Goal: Complete application form

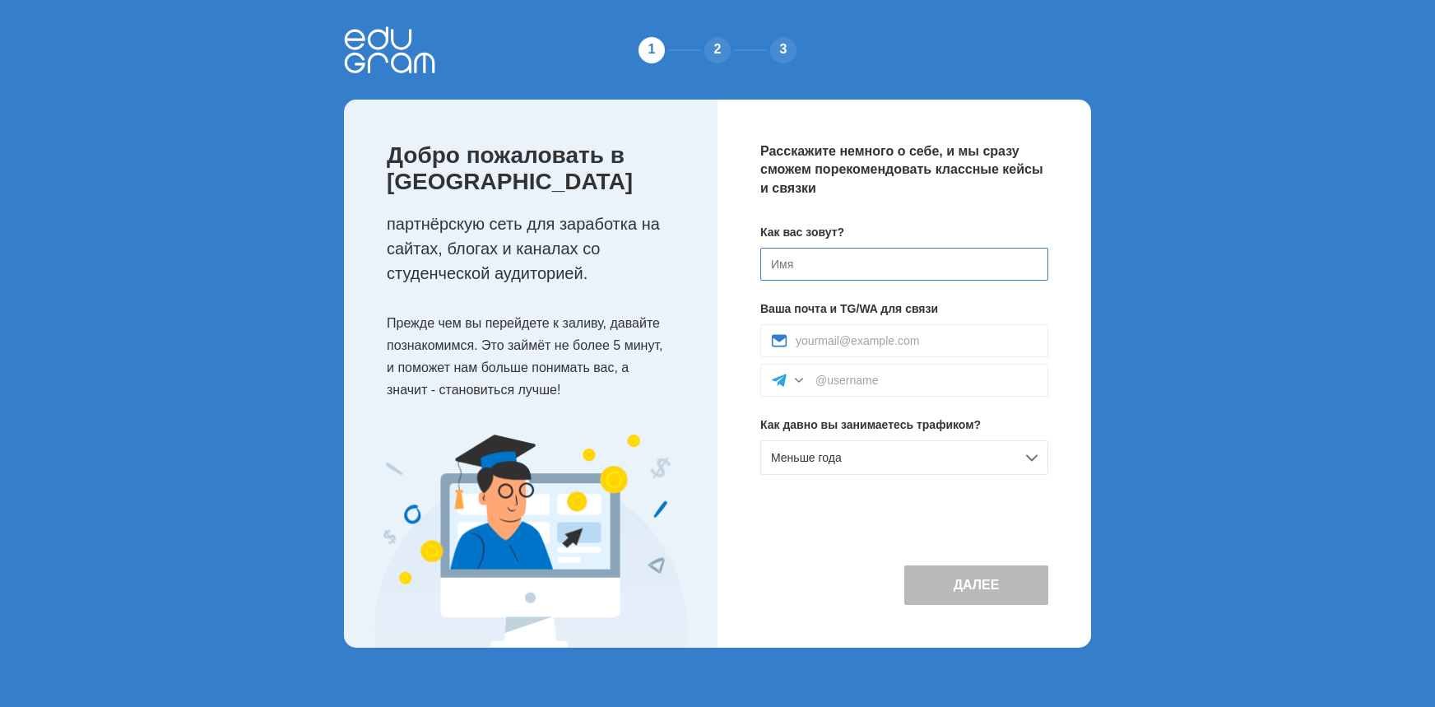
click at [802, 261] on input at bounding box center [904, 264] width 288 height 33
click at [801, 261] on input at bounding box center [904, 264] width 288 height 33
type input "Ш"
type input "[PERSON_NAME]"
click at [814, 339] on input at bounding box center [917, 340] width 242 height 13
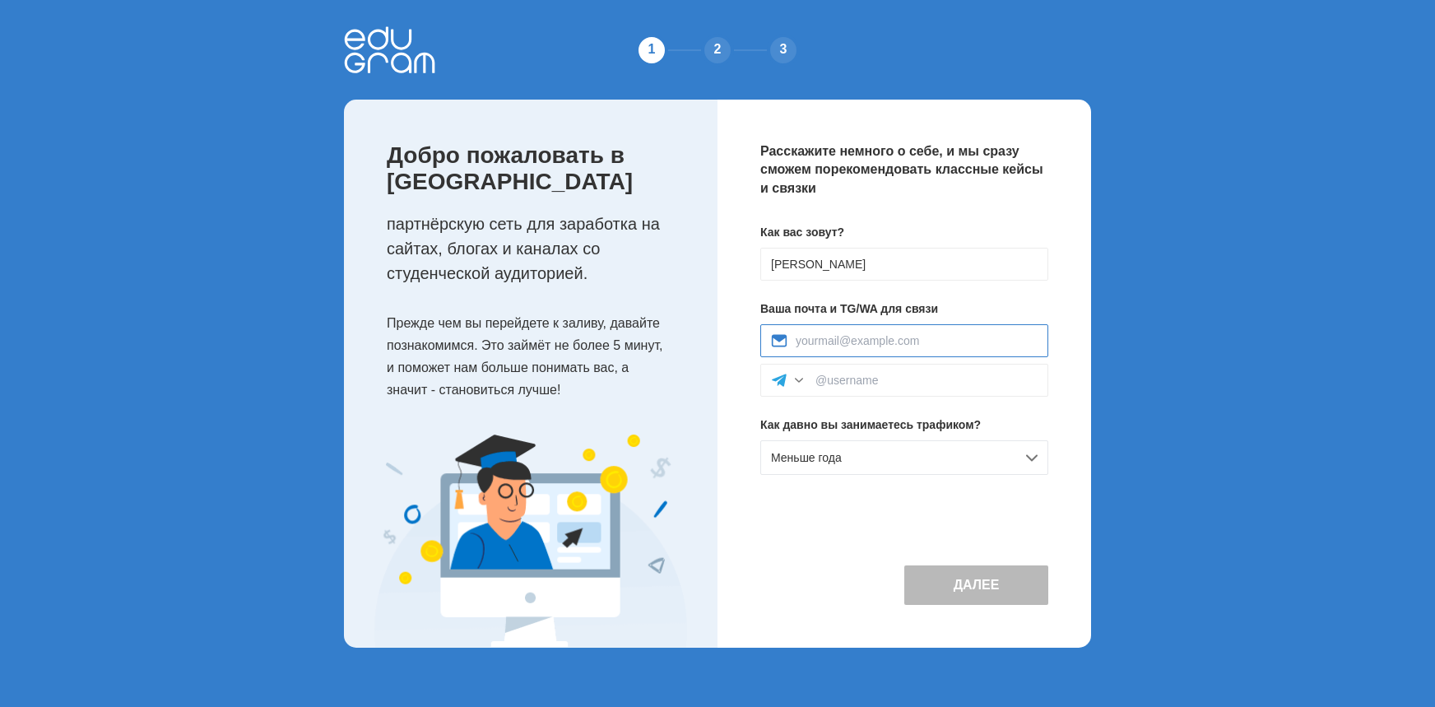
click at [814, 338] on input at bounding box center [917, 340] width 242 height 13
type input "[EMAIL_ADDRESS][DOMAIN_NAME]"
click at [824, 384] on input at bounding box center [927, 380] width 222 height 13
click at [828, 378] on input at bounding box center [927, 380] width 222 height 13
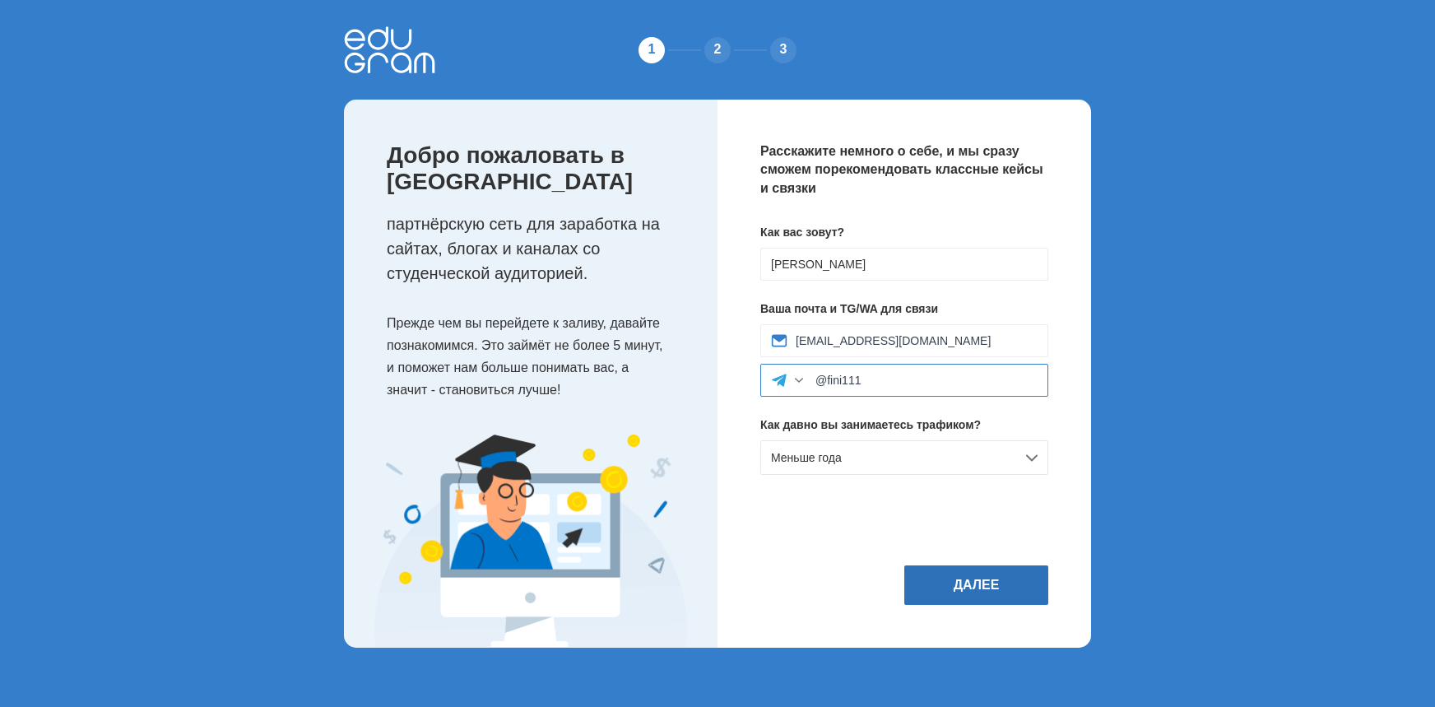
type input "@fini111"
click at [989, 578] on button "Далее" at bounding box center [976, 585] width 144 height 40
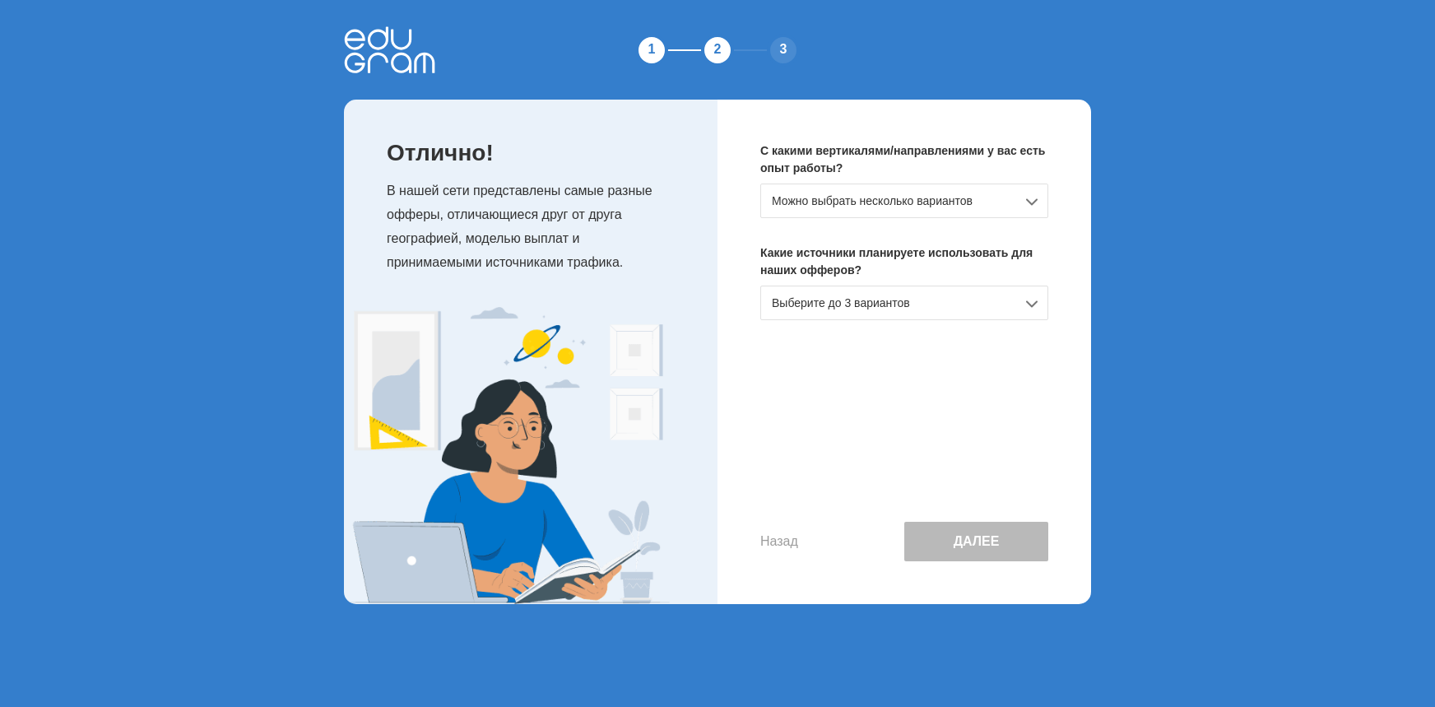
click at [1032, 203] on div "Можно выбрать несколько вариантов" at bounding box center [904, 201] width 288 height 35
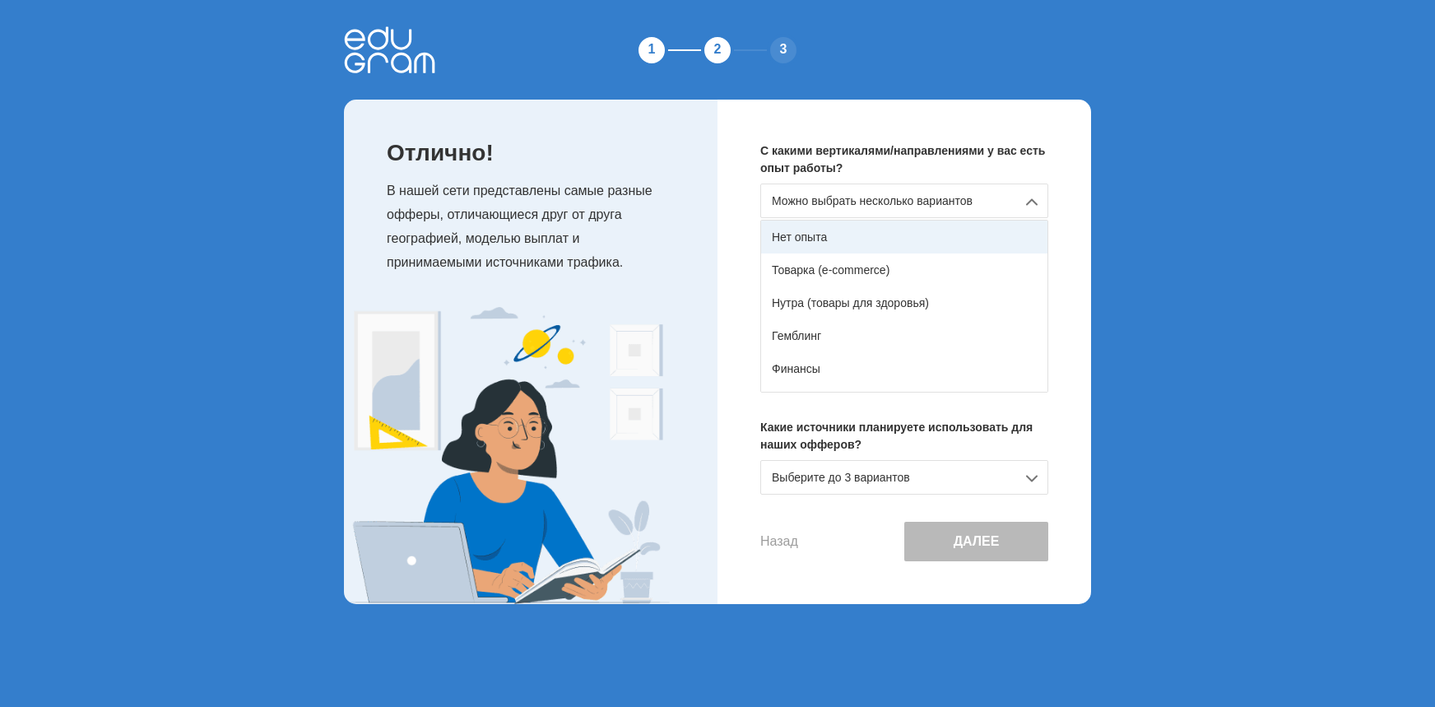
click at [868, 248] on div "Нет опыта" at bounding box center [904, 237] width 286 height 33
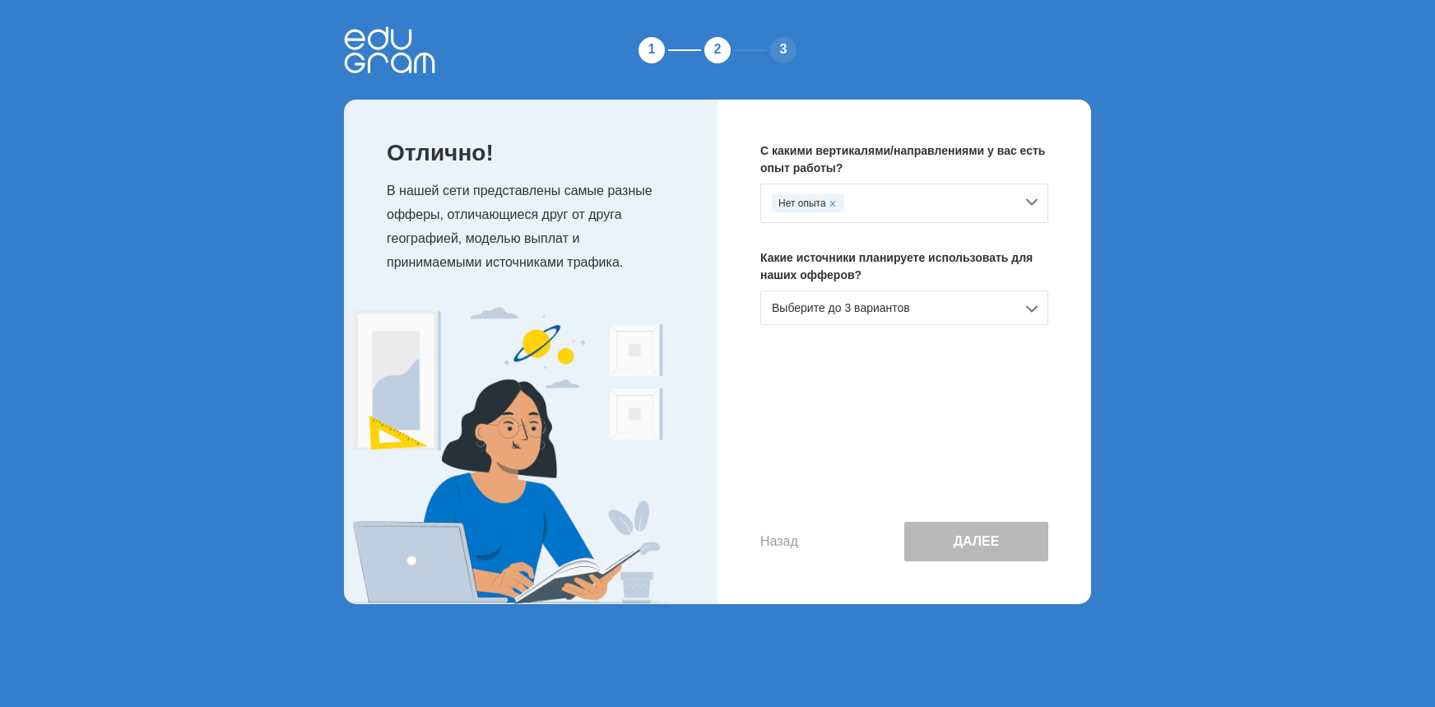
click at [1041, 318] on div "Выберите до 3 вариантов" at bounding box center [904, 308] width 288 height 35
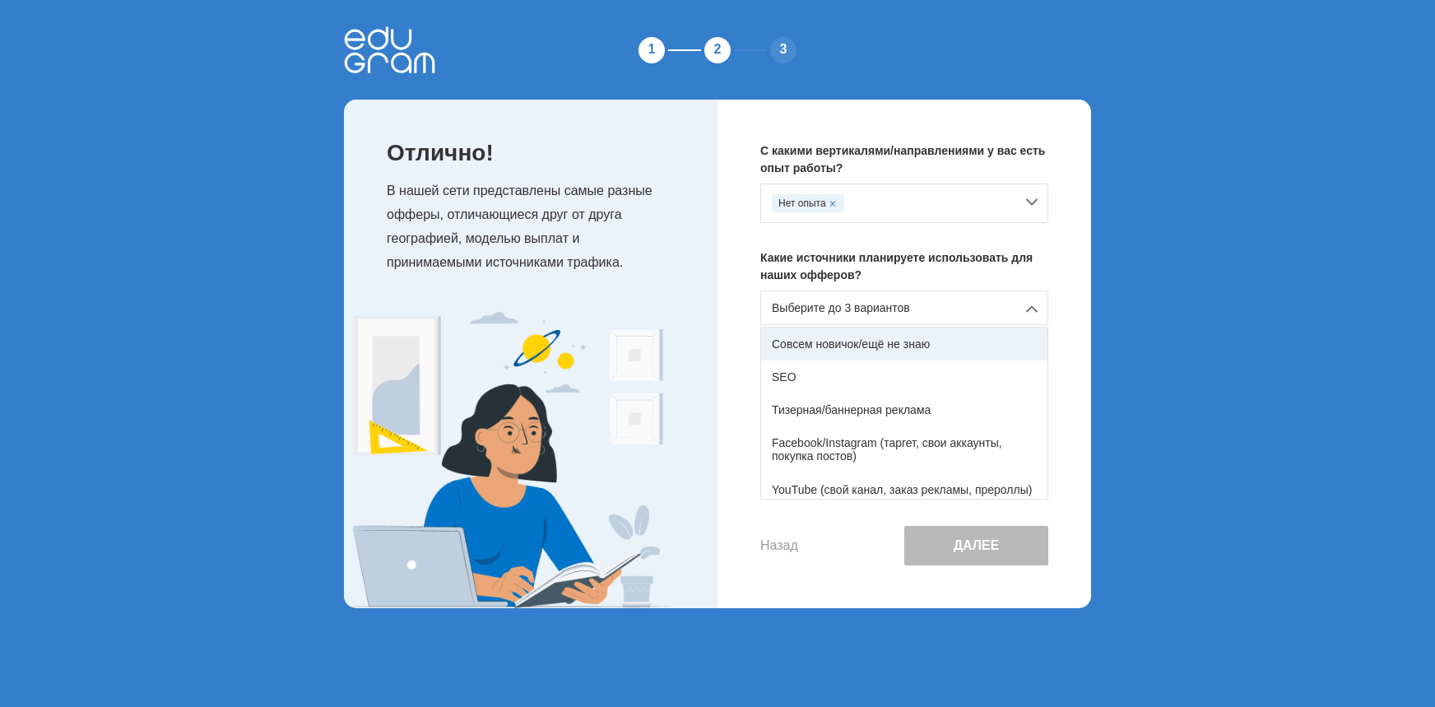
click at [841, 346] on div "Совсем новичок/ещё не знаю" at bounding box center [904, 344] width 286 height 33
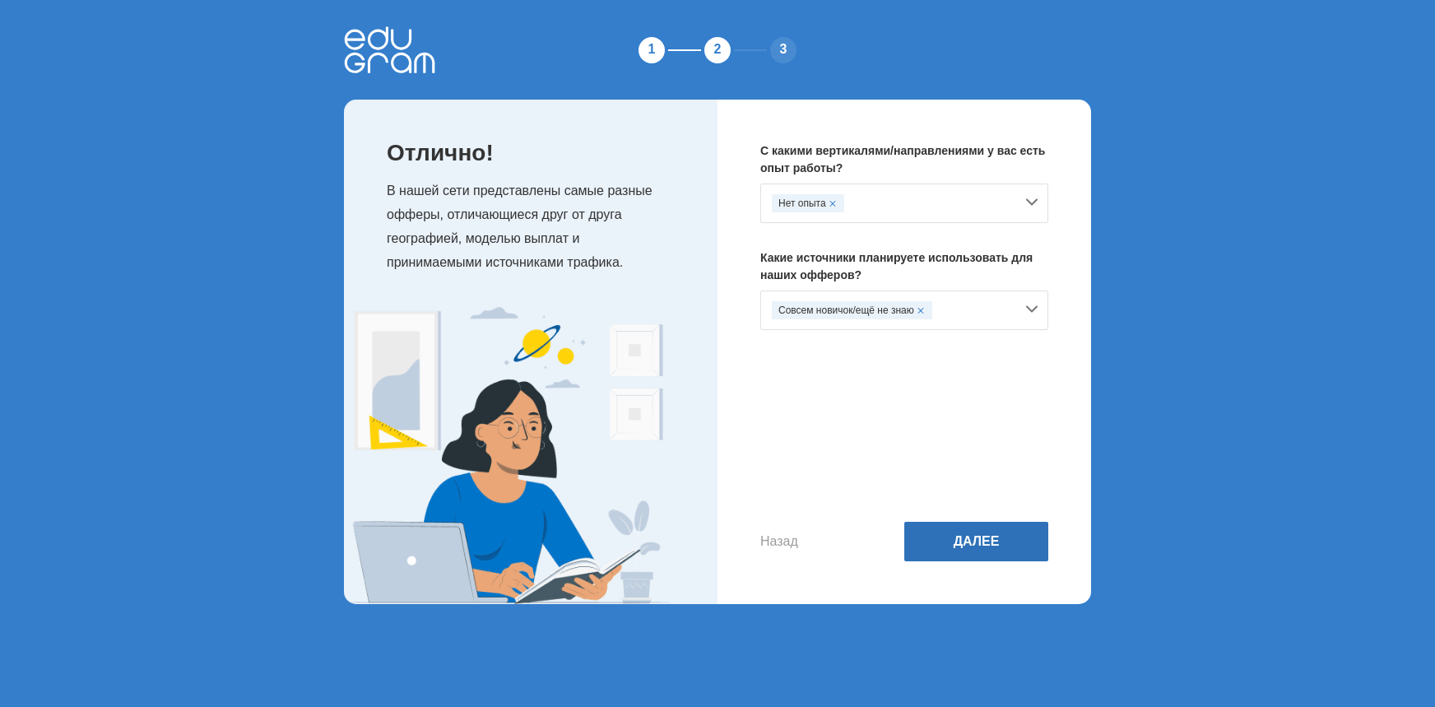
click at [988, 534] on button "Далее" at bounding box center [976, 542] width 144 height 40
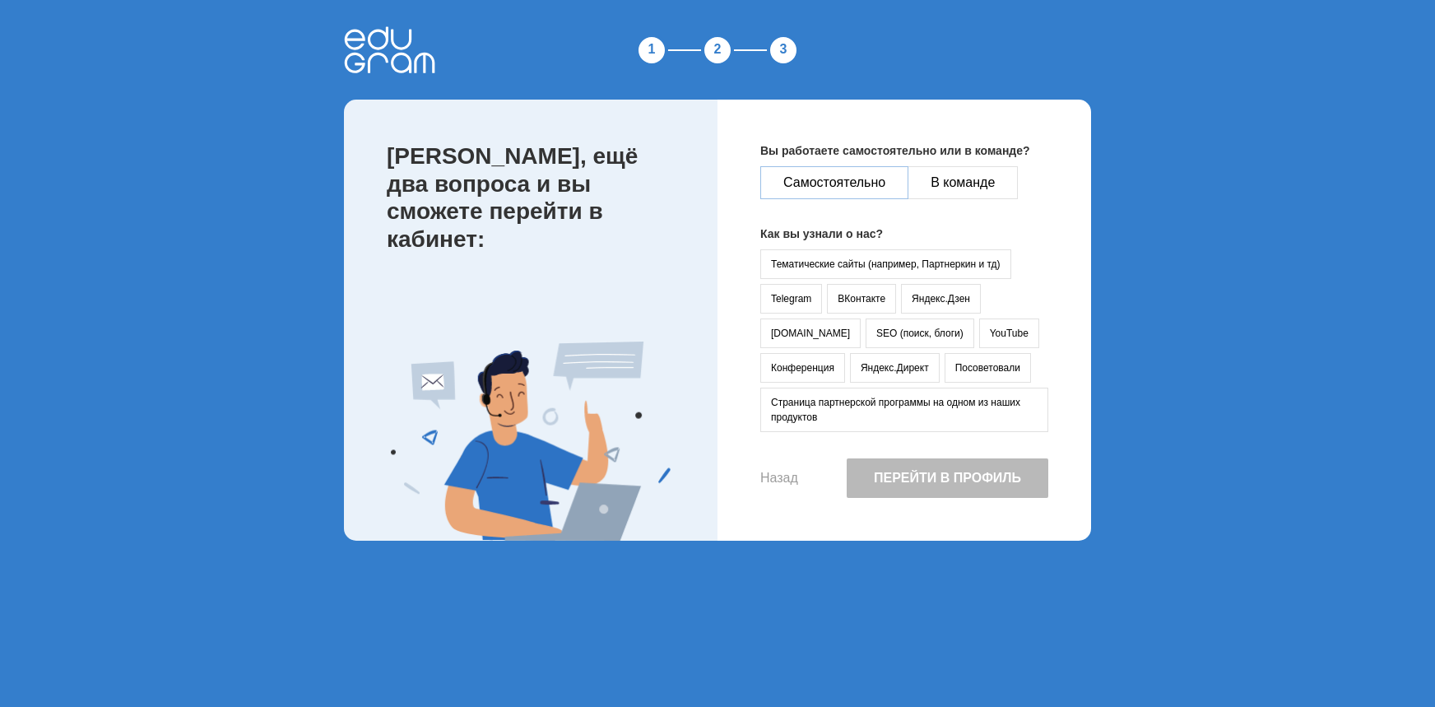
click at [847, 178] on button "Самостоятельно" at bounding box center [834, 182] width 148 height 33
click at [945, 368] on button "Посоветовали" at bounding box center [988, 368] width 86 height 30
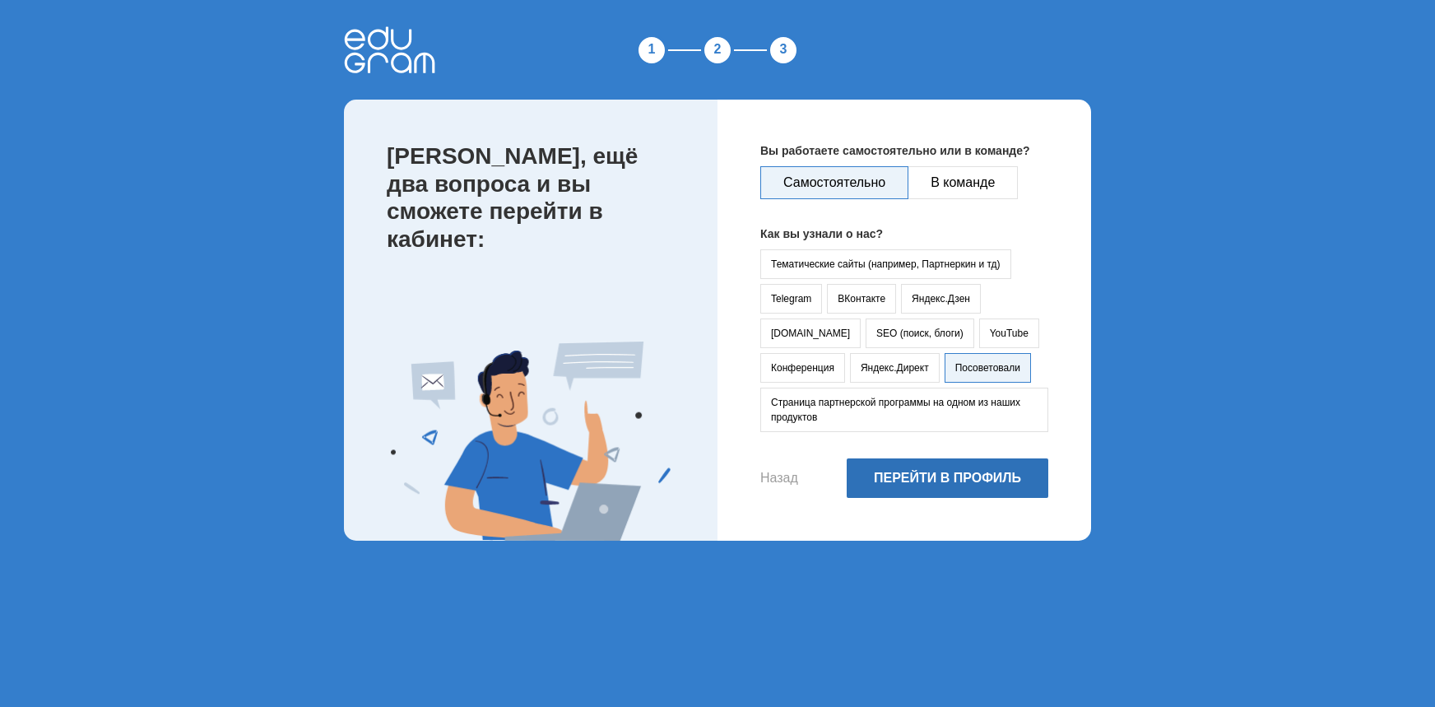
click at [968, 486] on button "Перейти в профиль" at bounding box center [948, 478] width 202 height 40
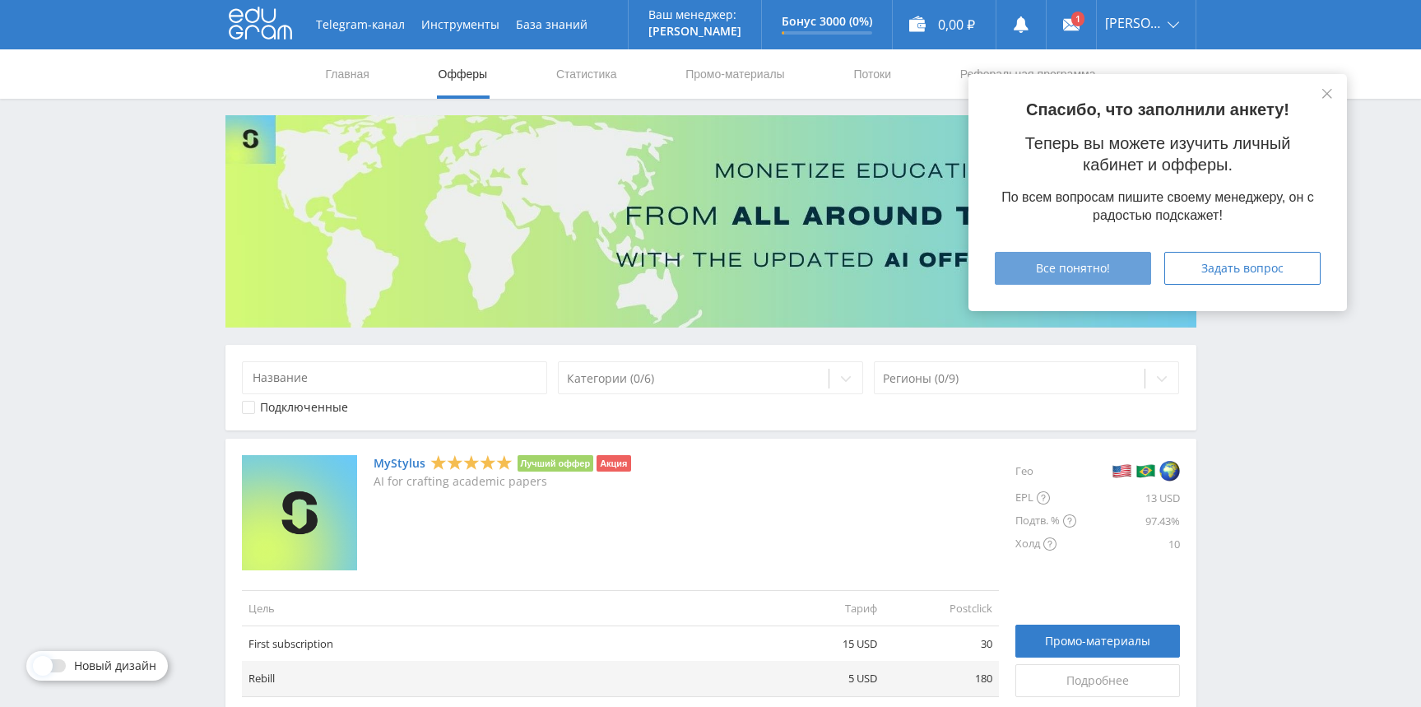
click at [1084, 277] on button "Все понятно!" at bounding box center [1073, 268] width 156 height 33
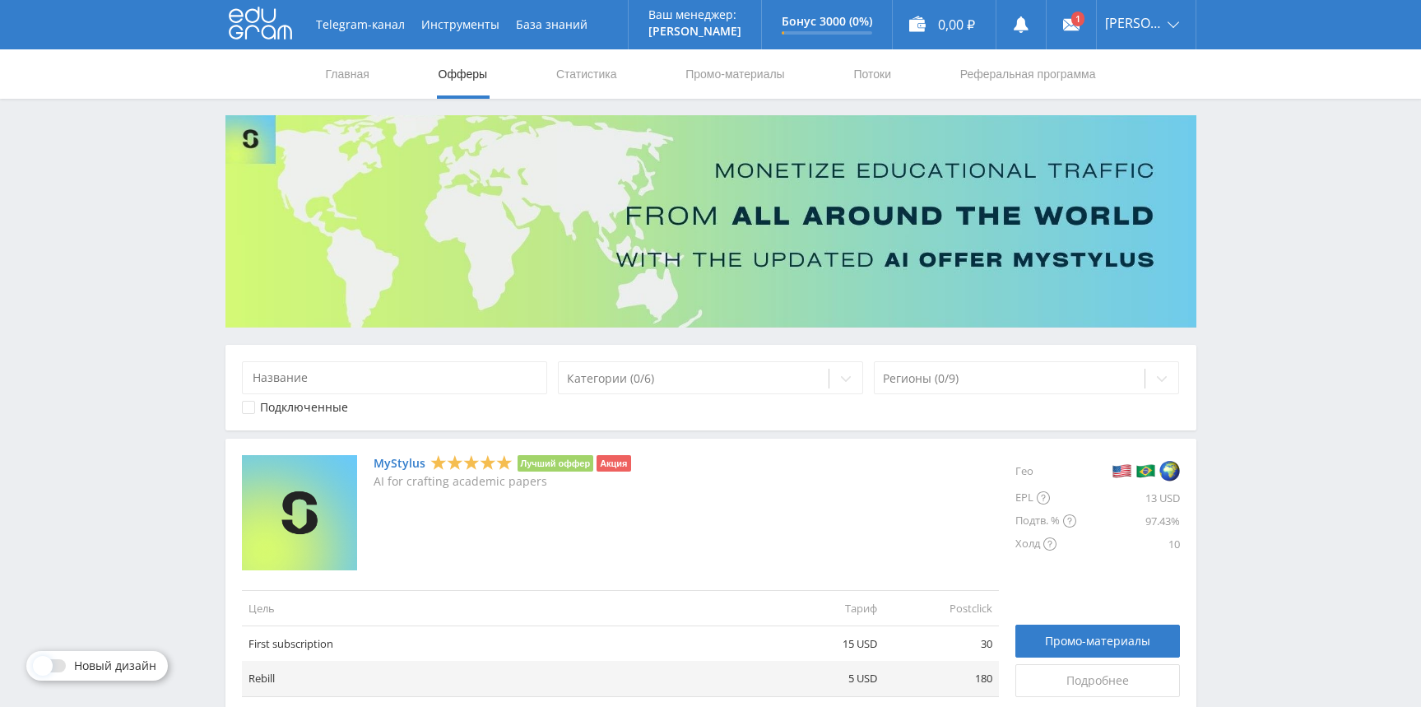
scroll to position [252, 0]
